Goal: Navigation & Orientation: Find specific page/section

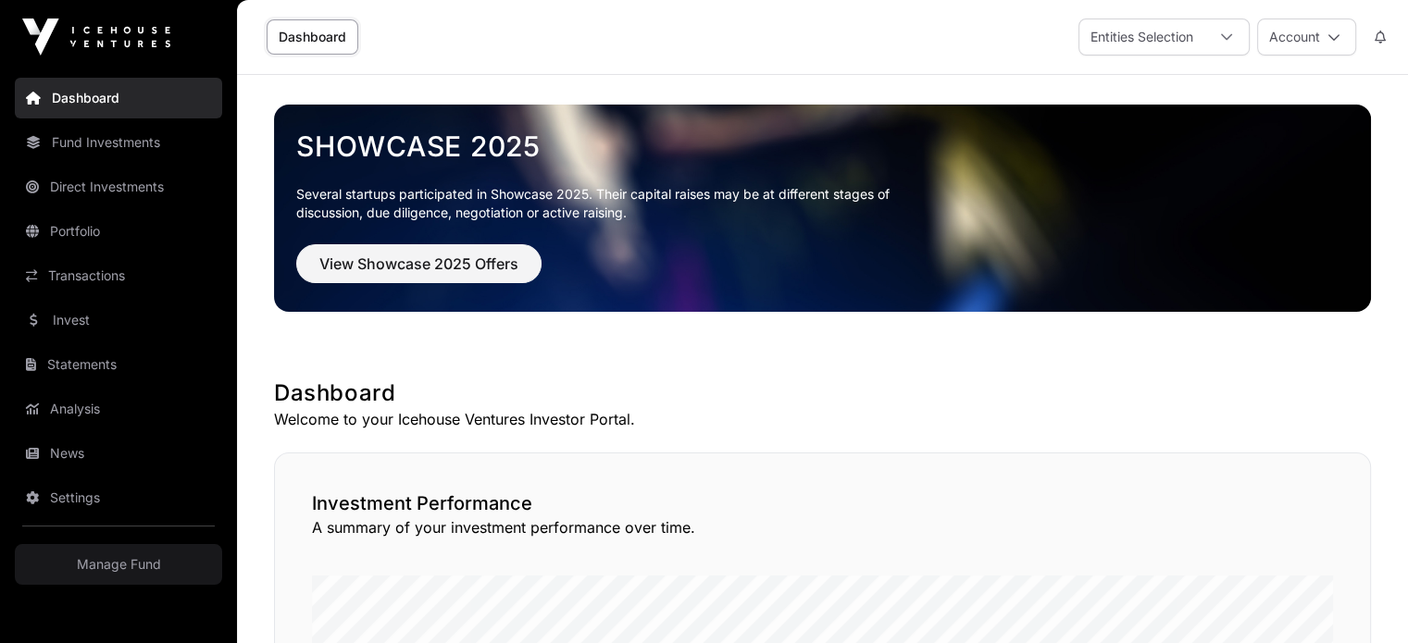
click at [126, 188] on link "Direct Investments" at bounding box center [118, 187] width 207 height 41
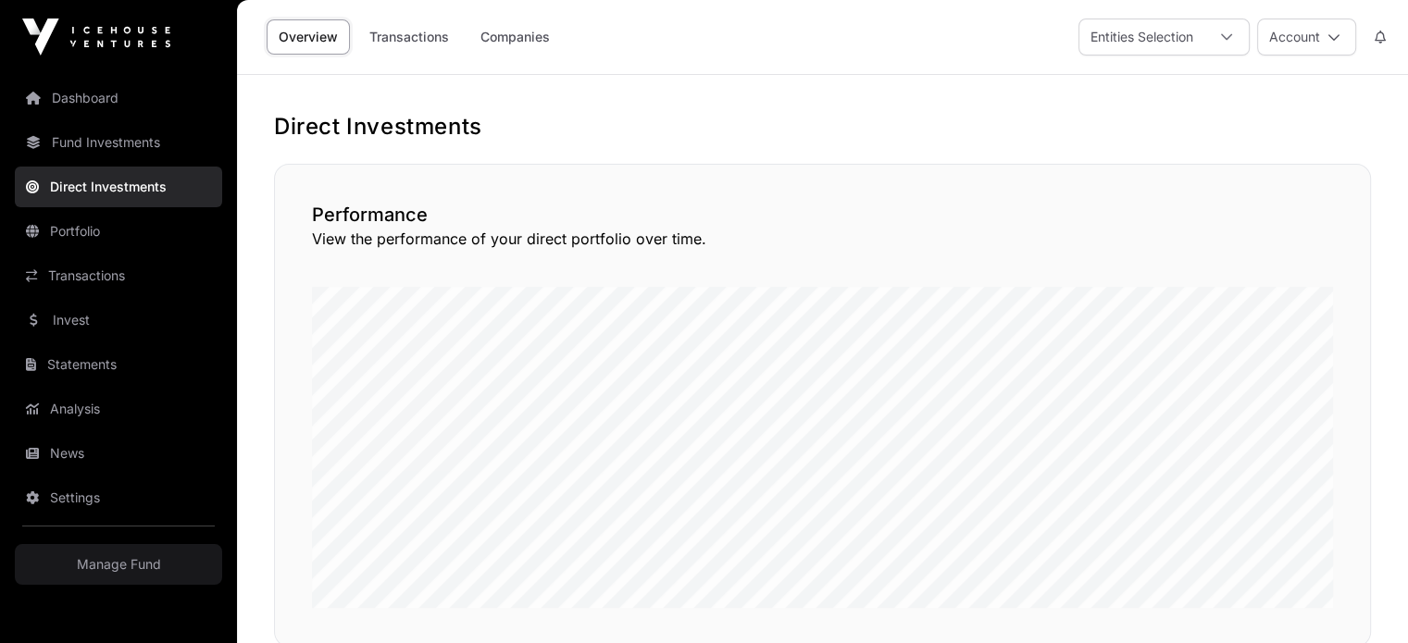
click at [137, 144] on link "Fund Investments" at bounding box center [118, 142] width 207 height 41
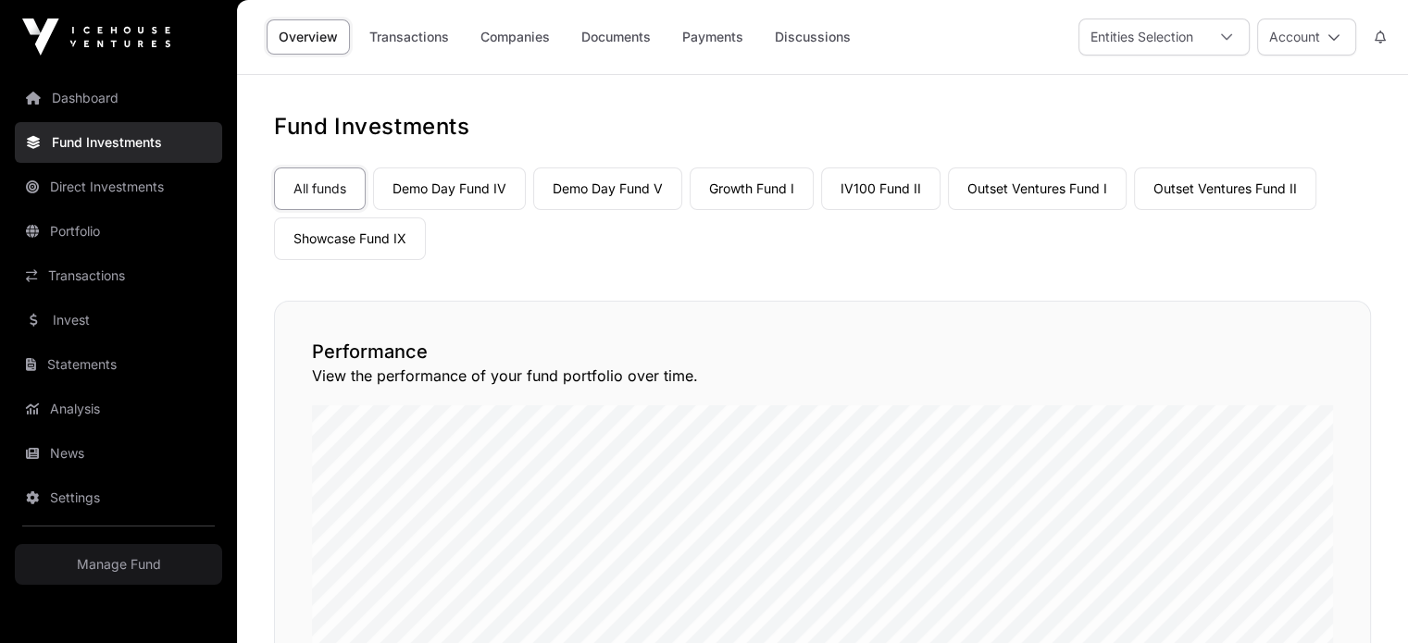
click at [522, 25] on link "Companies" at bounding box center [514, 36] width 93 height 35
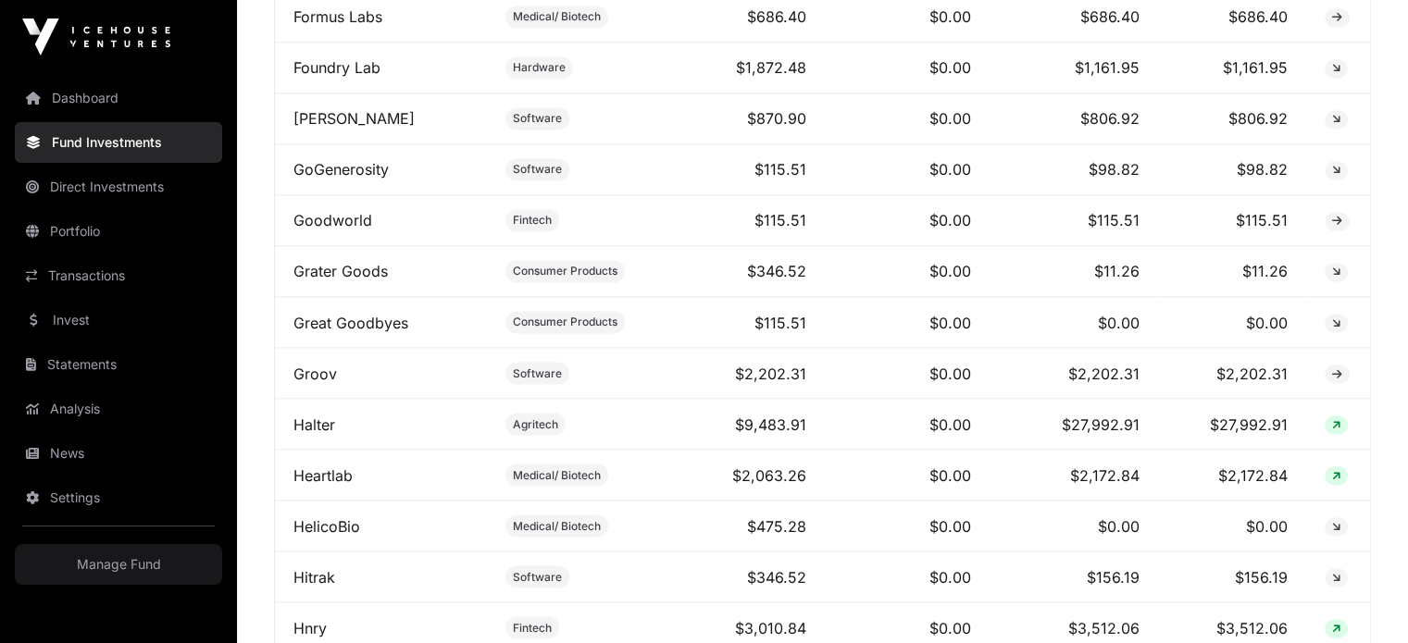
scroll to position [5322, 0]
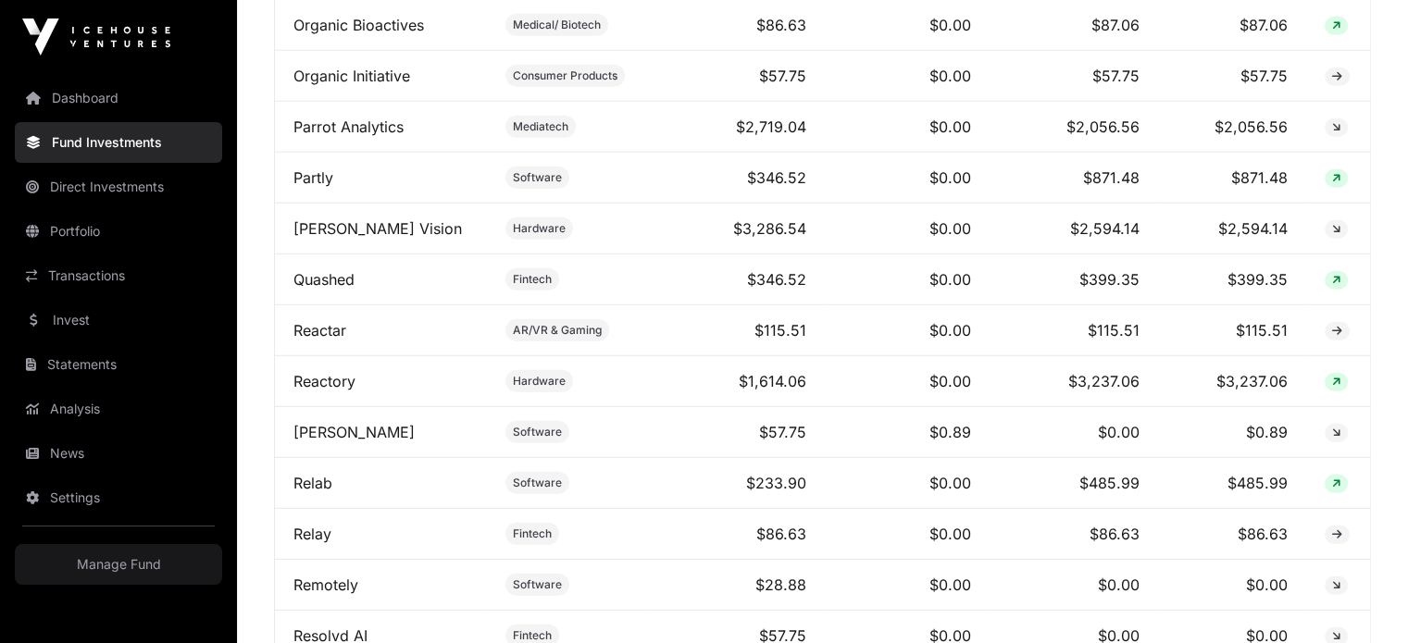
click at [337, 377] on link "Reactory" at bounding box center [324, 381] width 62 height 19
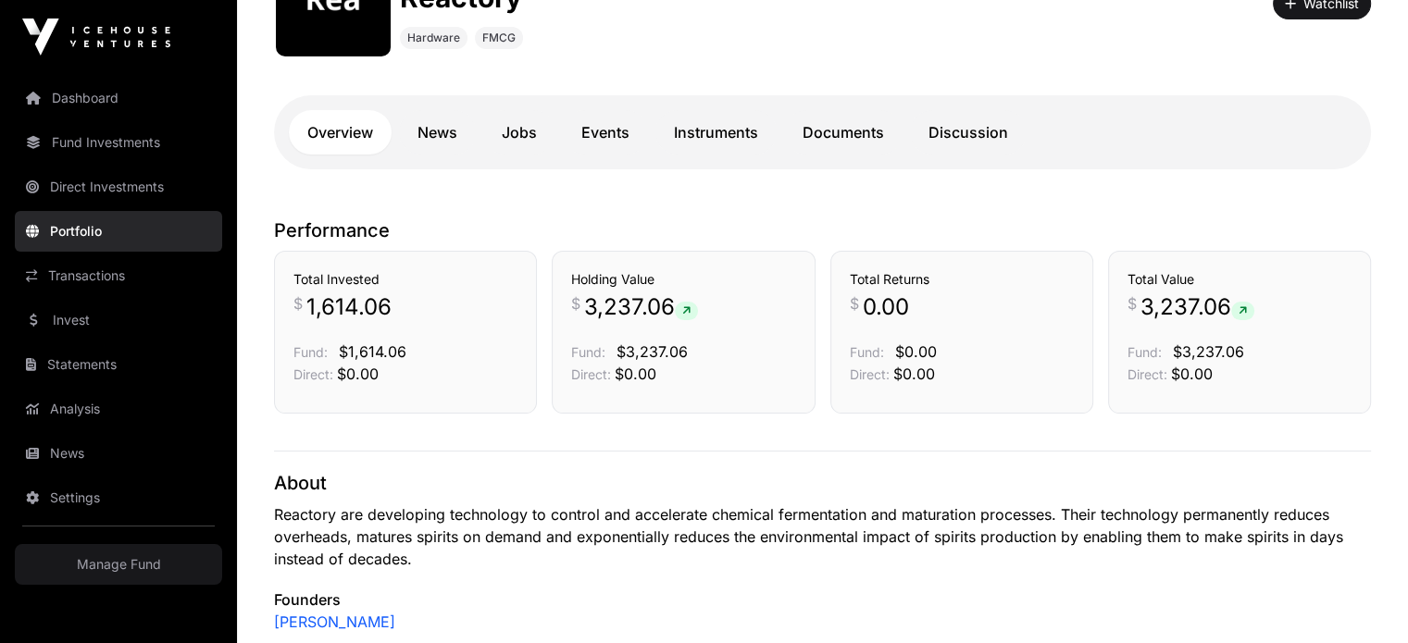
scroll to position [273, 0]
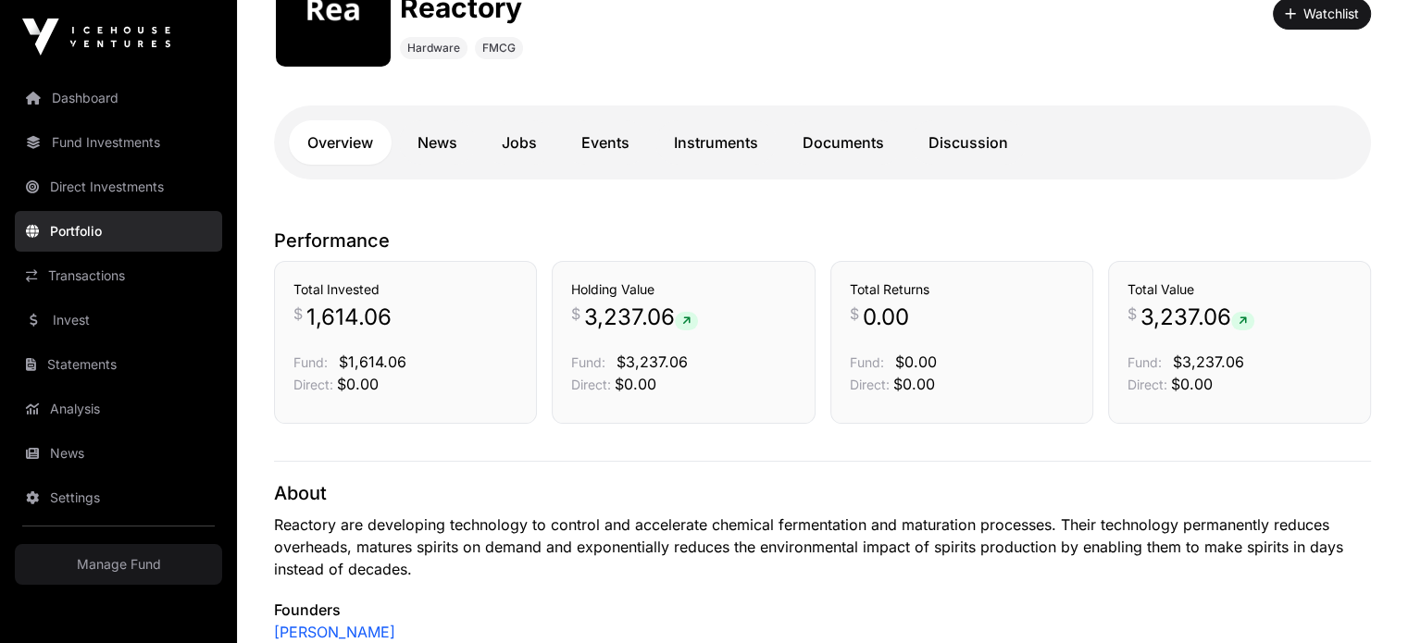
click at [621, 143] on link "Events" at bounding box center [605, 142] width 85 height 44
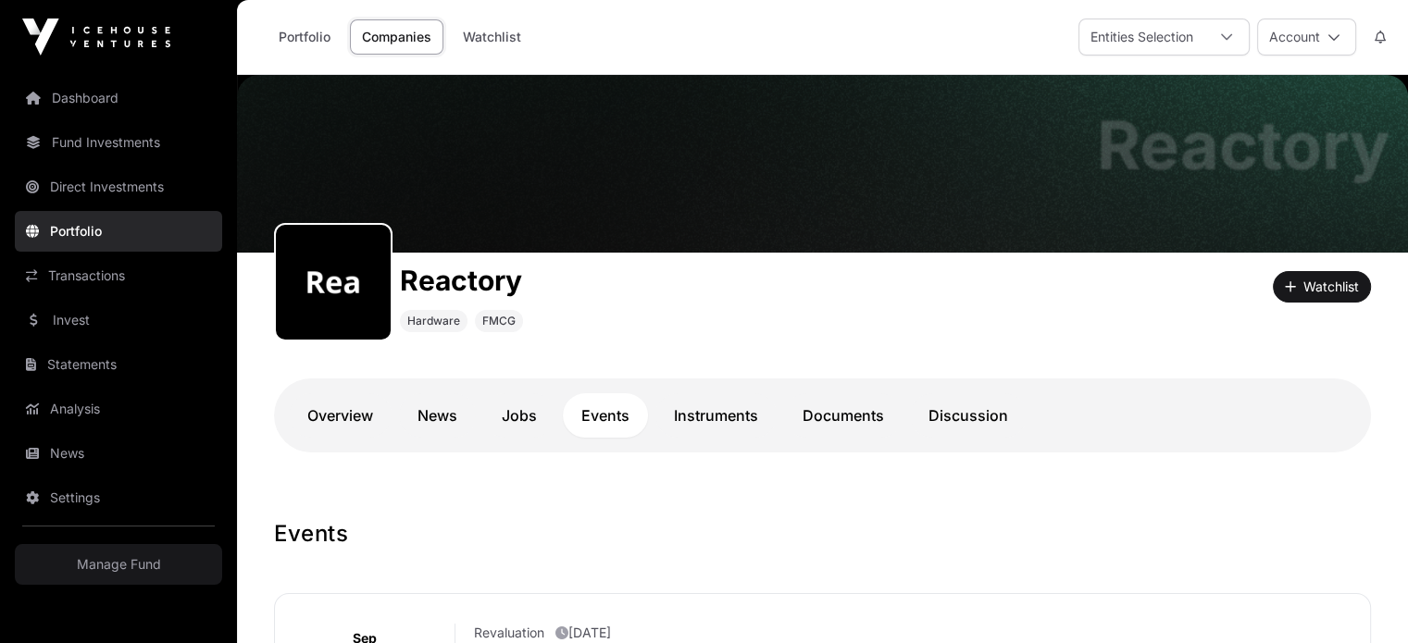
click at [101, 85] on link "Dashboard" at bounding box center [118, 98] width 207 height 41
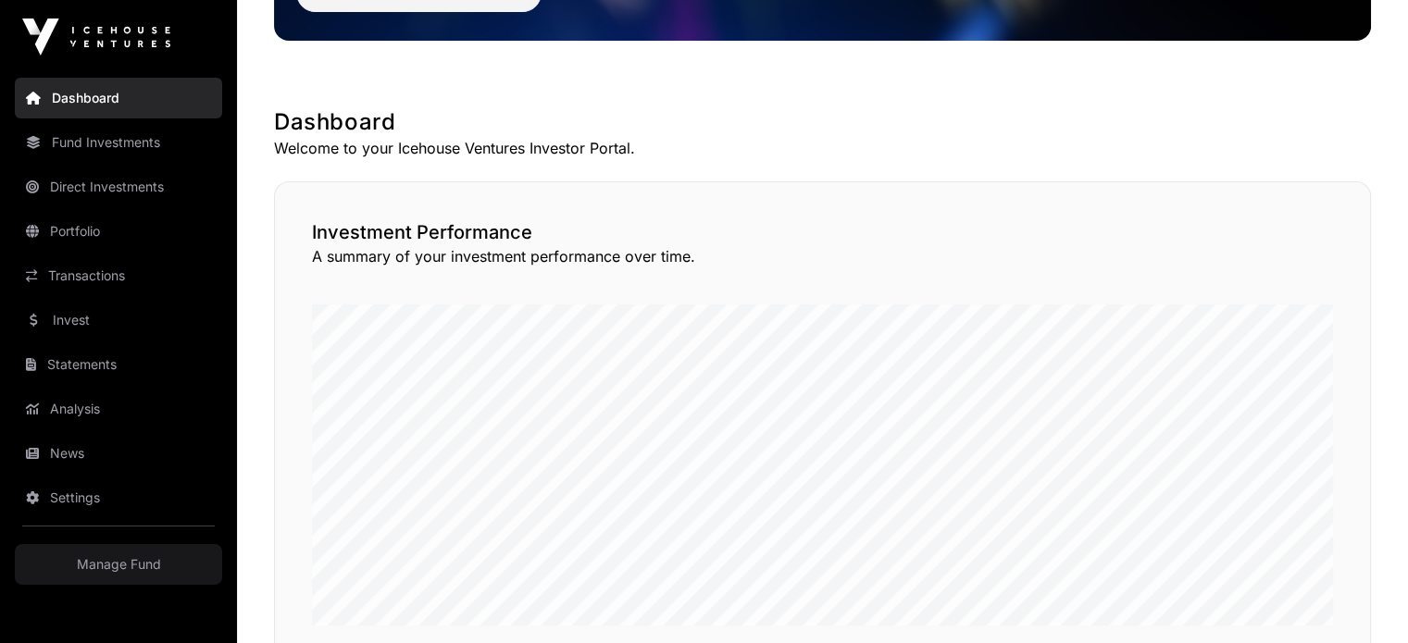
scroll to position [369, 0]
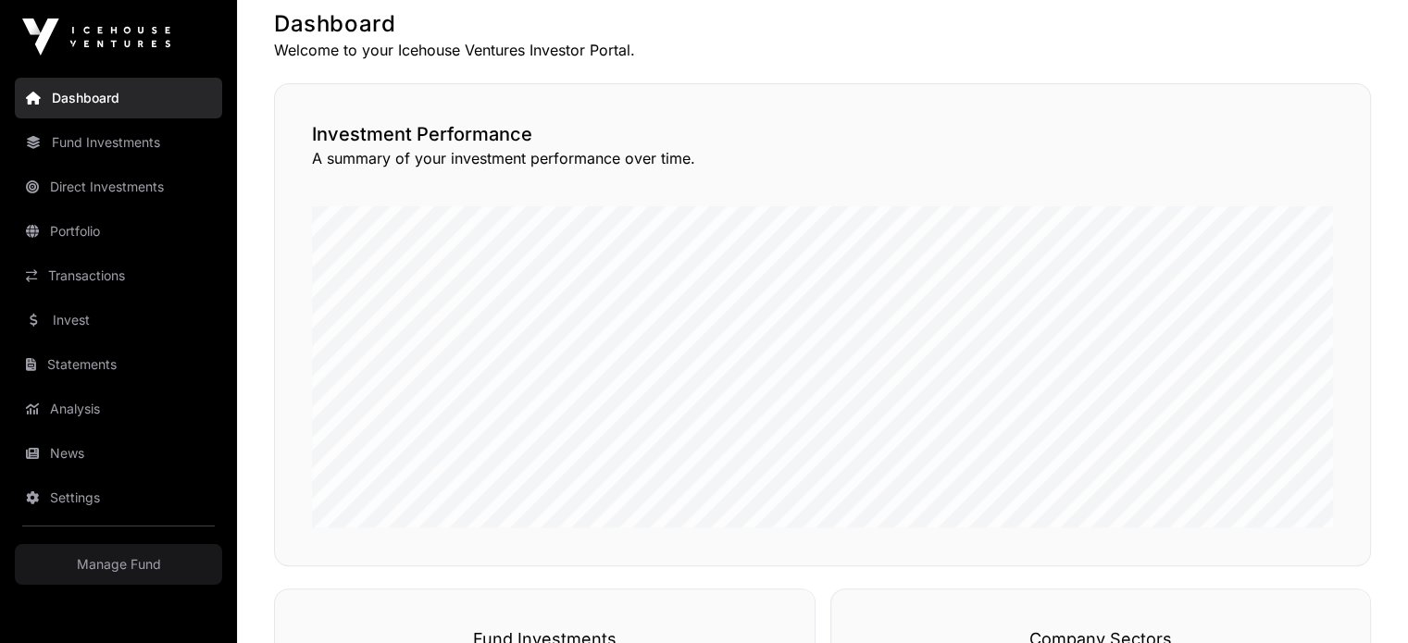
click at [152, 135] on link "Fund Investments" at bounding box center [118, 142] width 207 height 41
